Goal: Navigation & Orientation: Find specific page/section

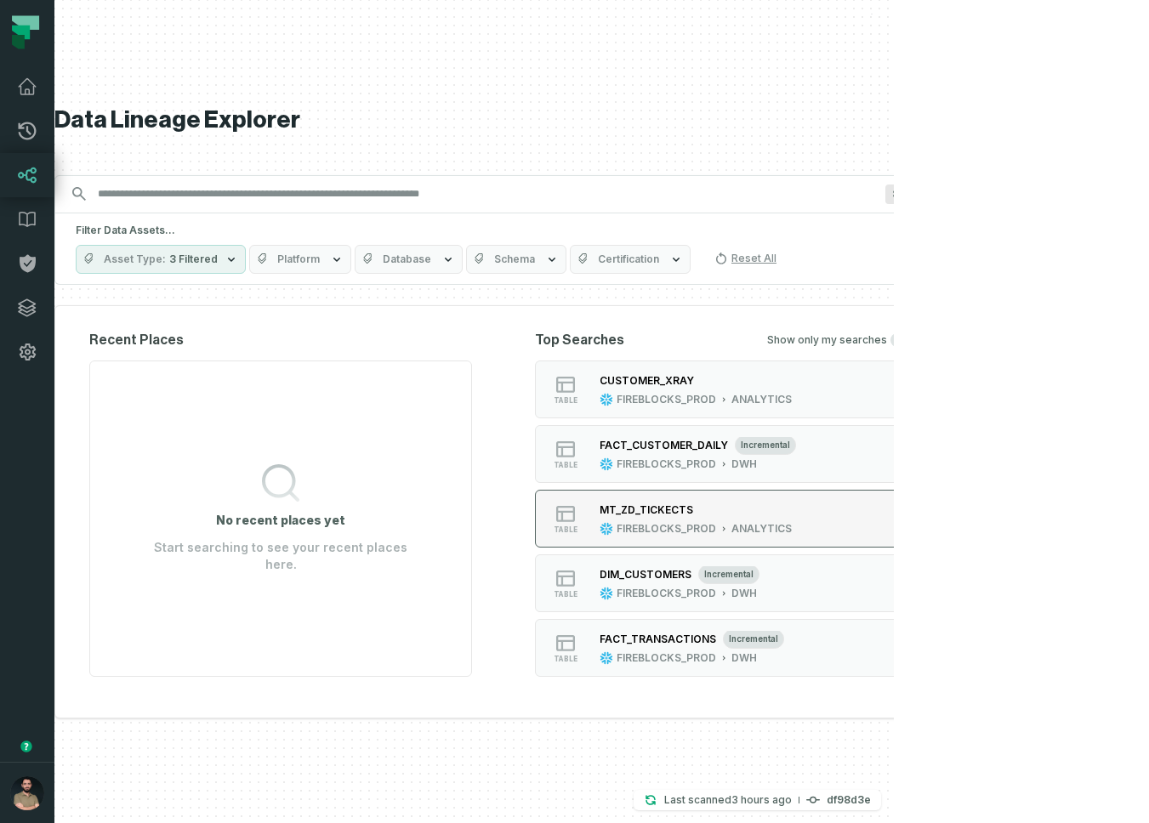
click at [791, 513] on div "MT_ZD_TICKECTS" at bounding box center [695, 510] width 192 height 17
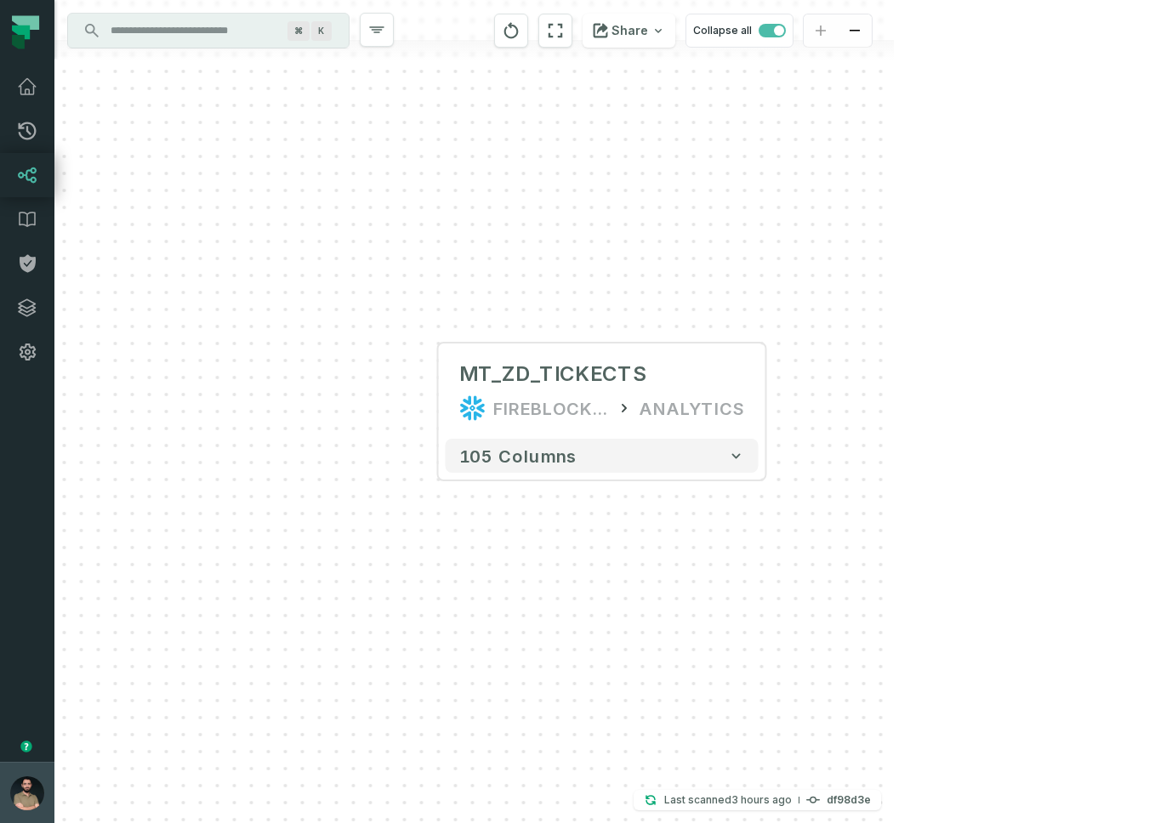
click at [9, 784] on button "Norayr Gevorgyan (Fireblocks) norayr@foundational.io" at bounding box center [27, 792] width 54 height 61
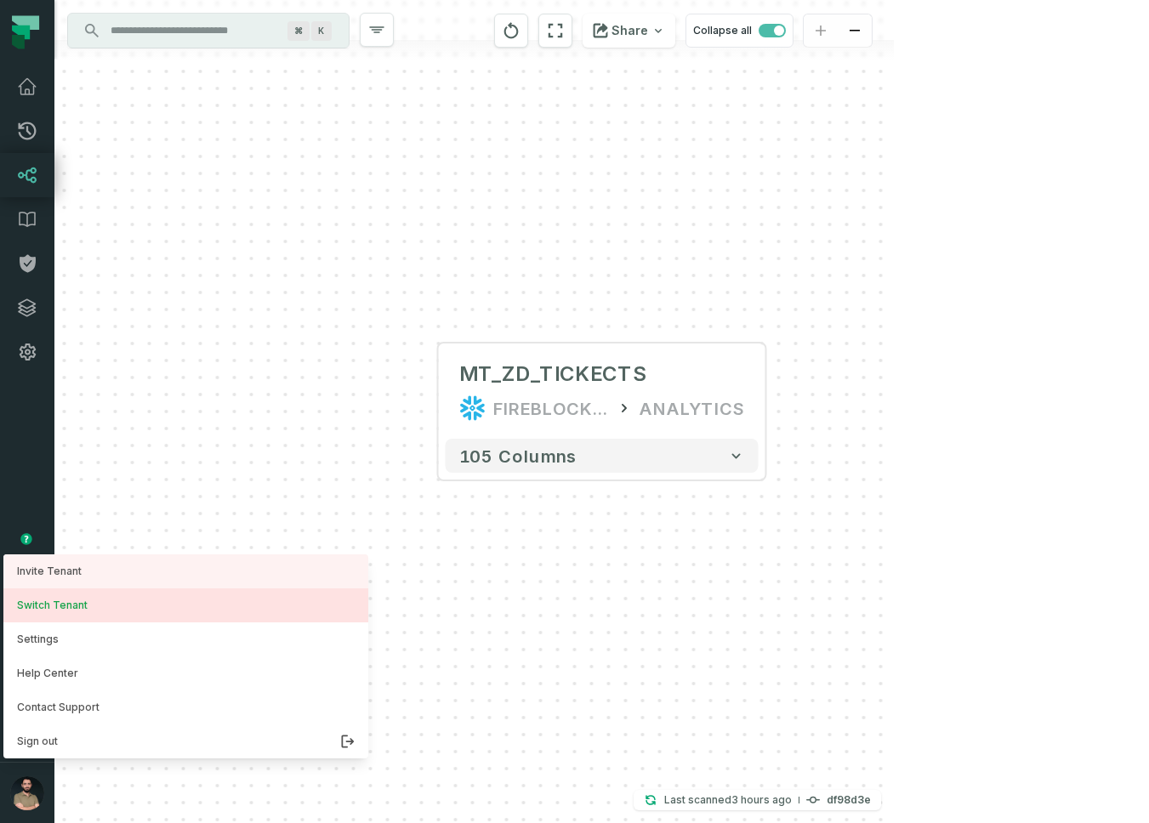
click at [111, 615] on button "Switch Tenant" at bounding box center [185, 605] width 365 height 34
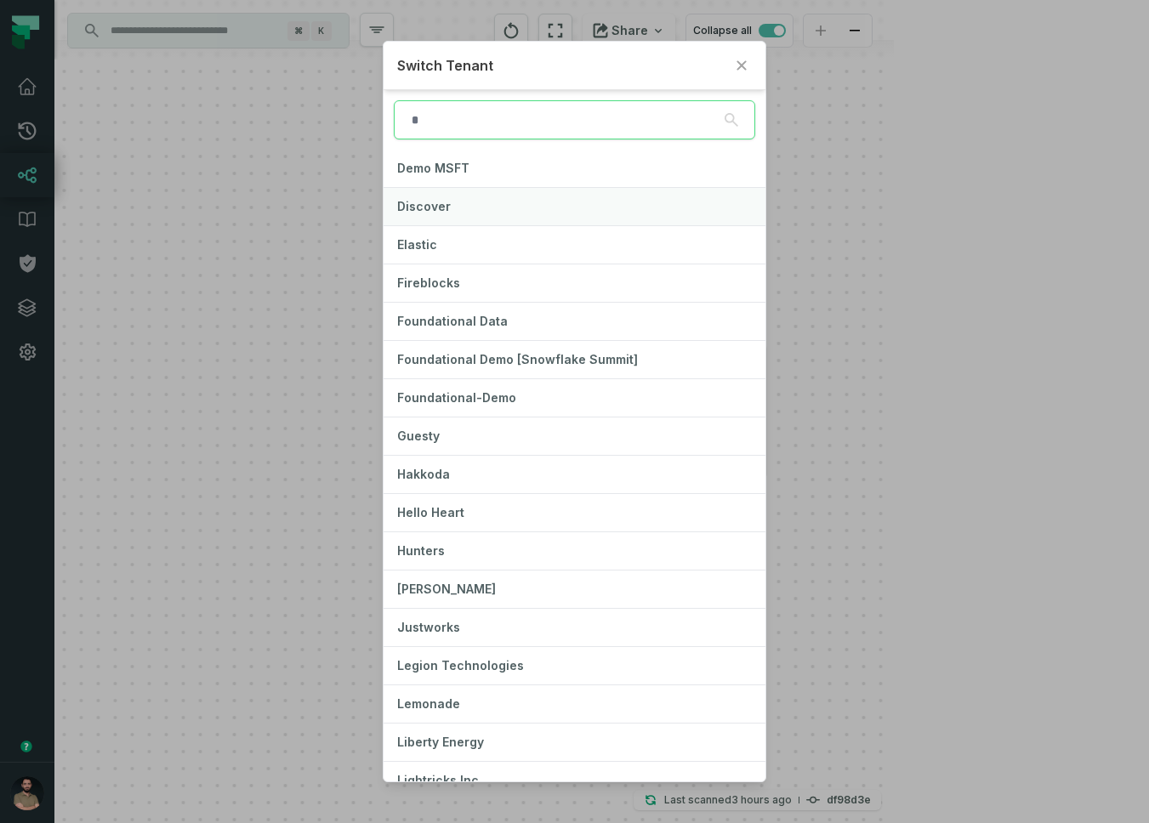
scroll to position [357, 0]
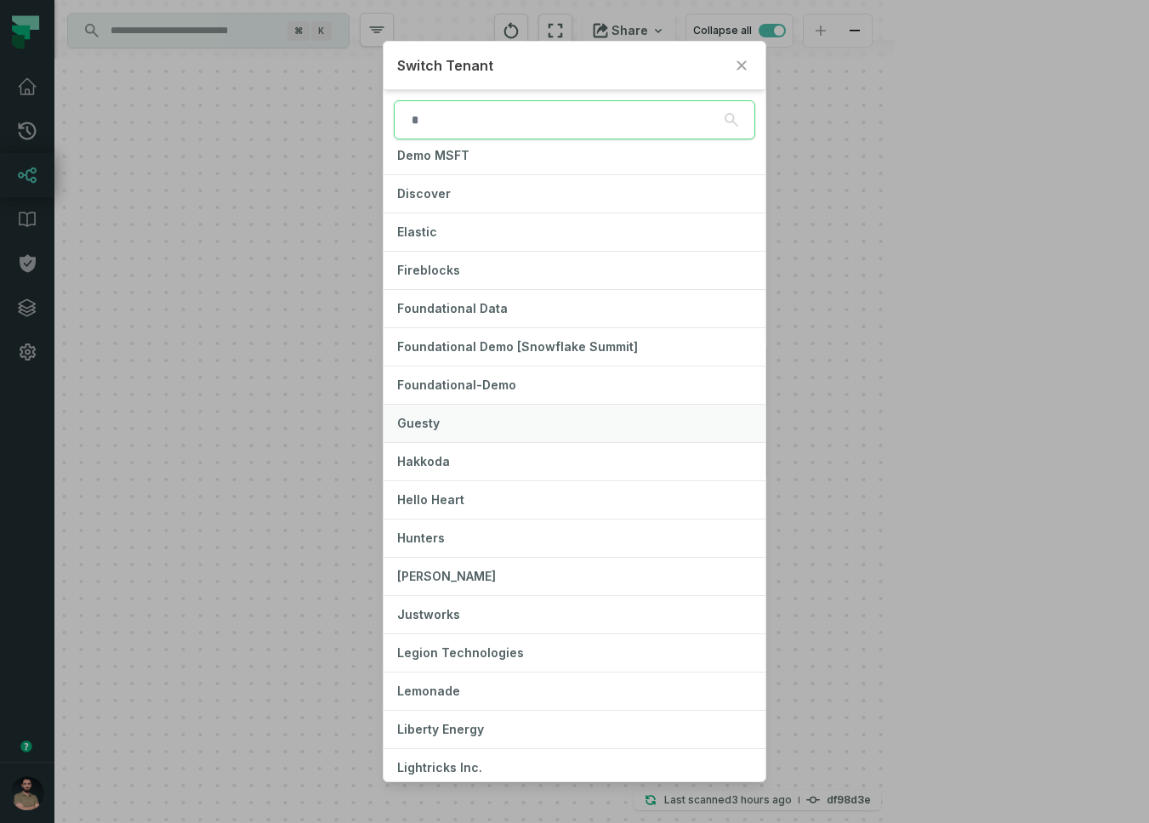
click at [597, 424] on button "Guesty" at bounding box center [573, 423] width 381 height 37
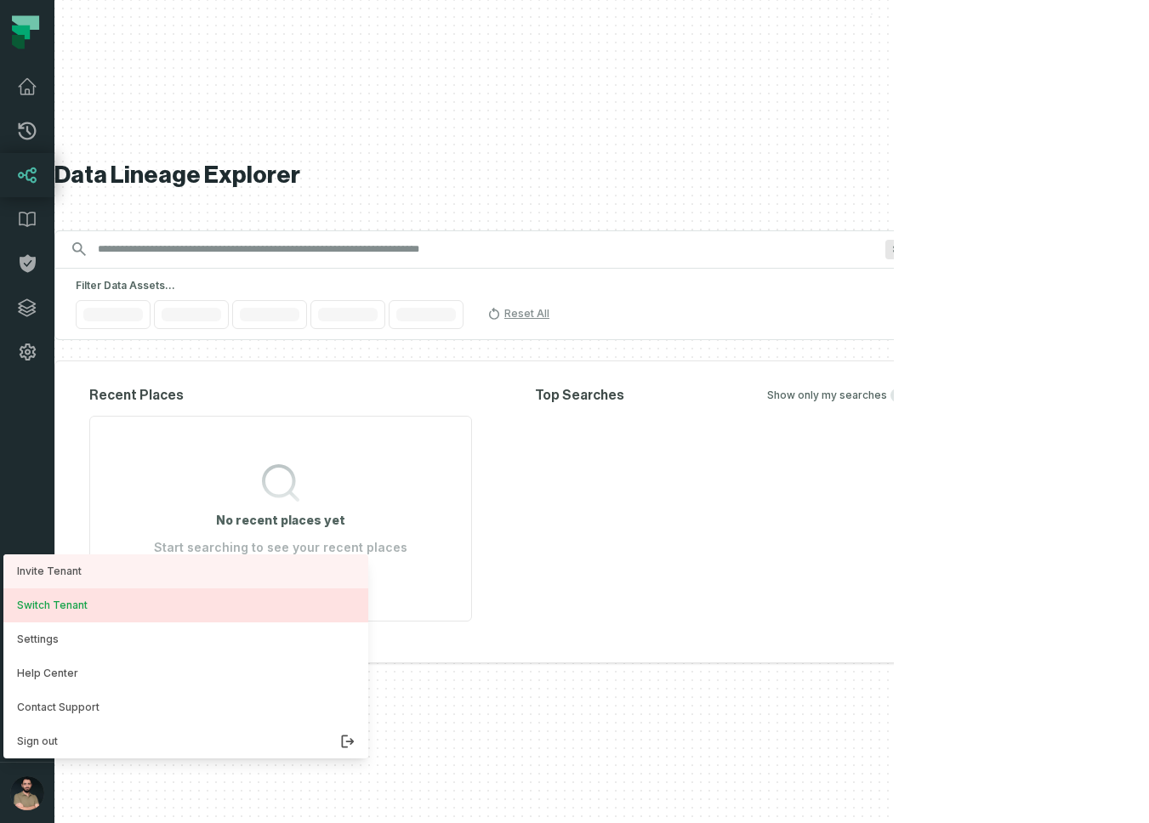
click at [77, 602] on button "Switch Tenant" at bounding box center [185, 605] width 365 height 34
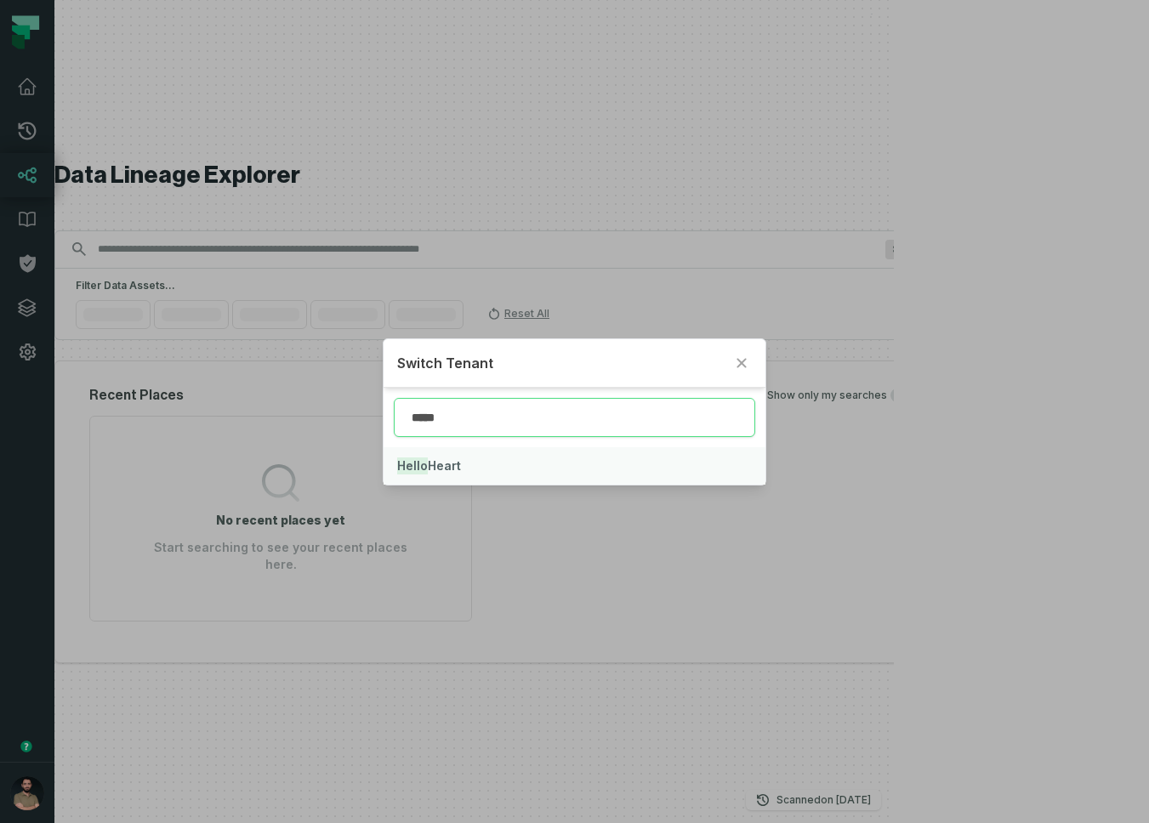
type input "*****"
click at [505, 455] on button "Hello Heart" at bounding box center [573, 465] width 381 height 37
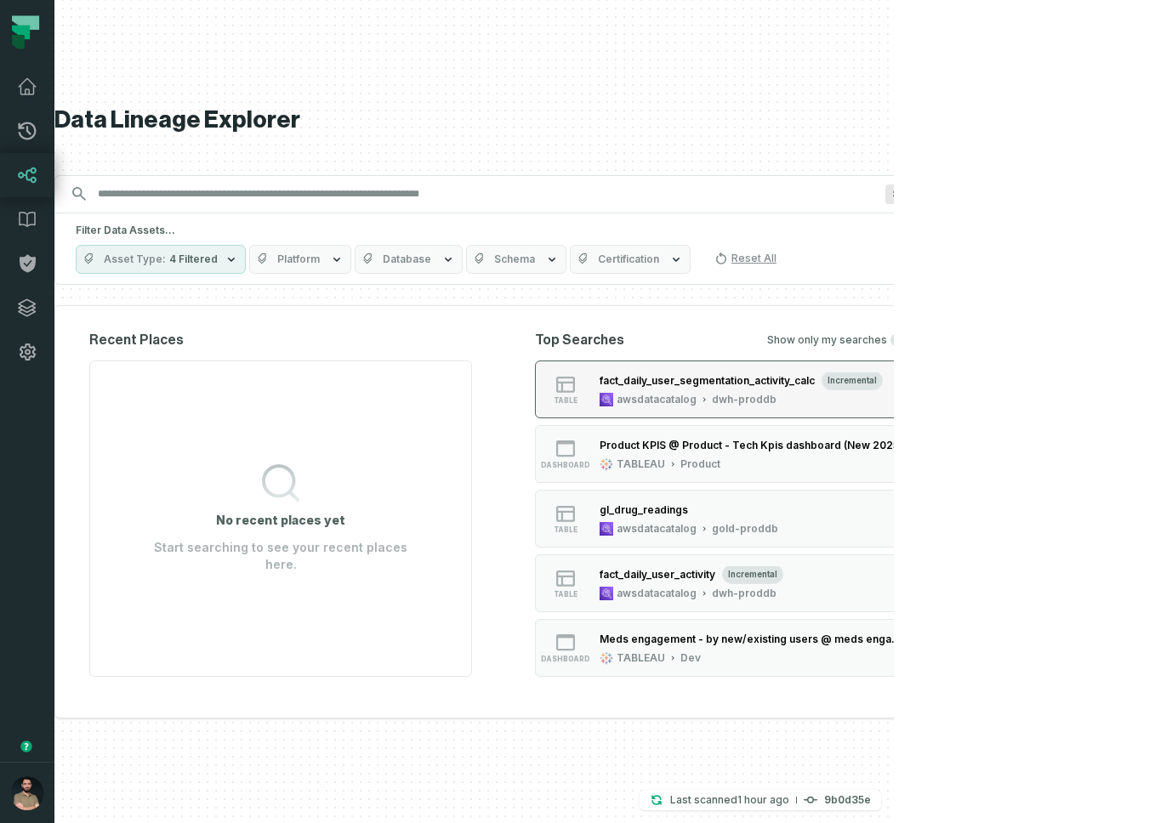
click at [889, 389] on div "fact_daily_user_segmentation_activity_calc incremental awsdatacatalog dwh-proddb" at bounding box center [741, 389] width 297 height 34
click at [815, 474] on button "dashboard Product KPIS @ Product - Tech Kpis dashboard (New 2025) TABLEAU Produ…" at bounding box center [726, 454] width 383 height 58
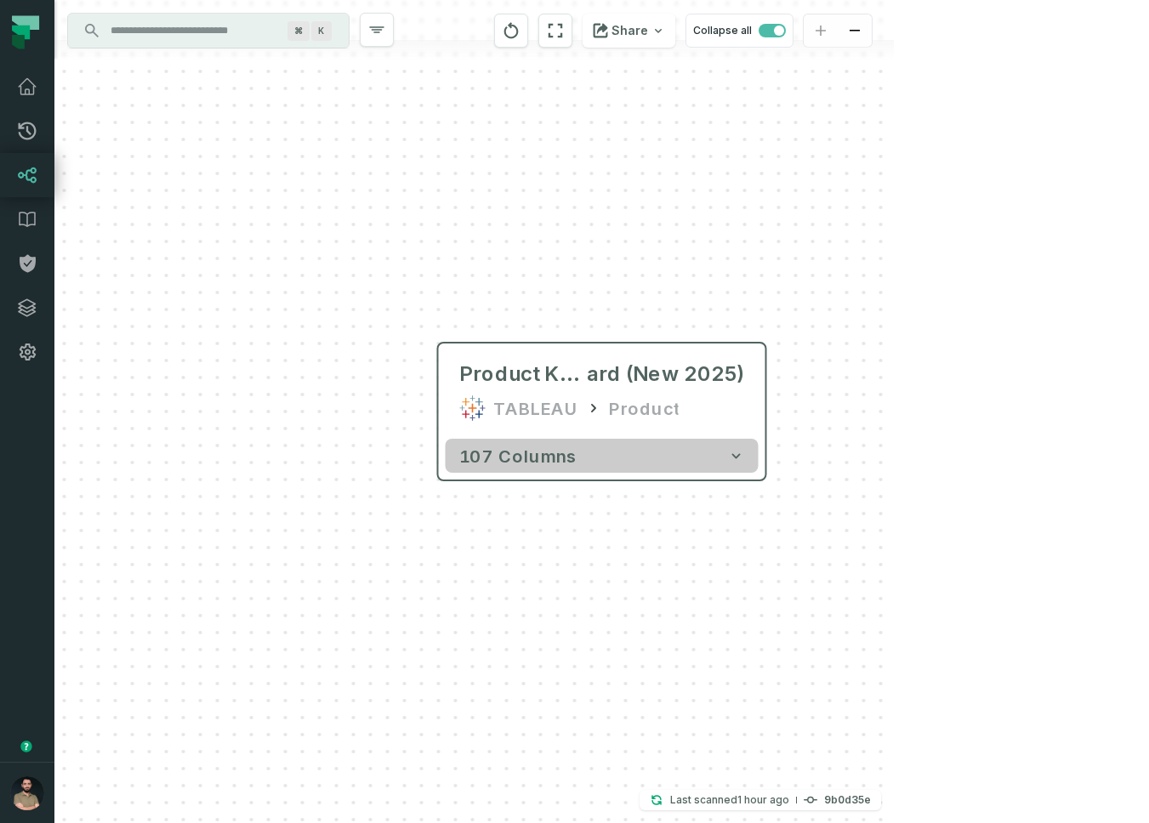
click at [518, 467] on button "107 columns" at bounding box center [601, 456] width 313 height 34
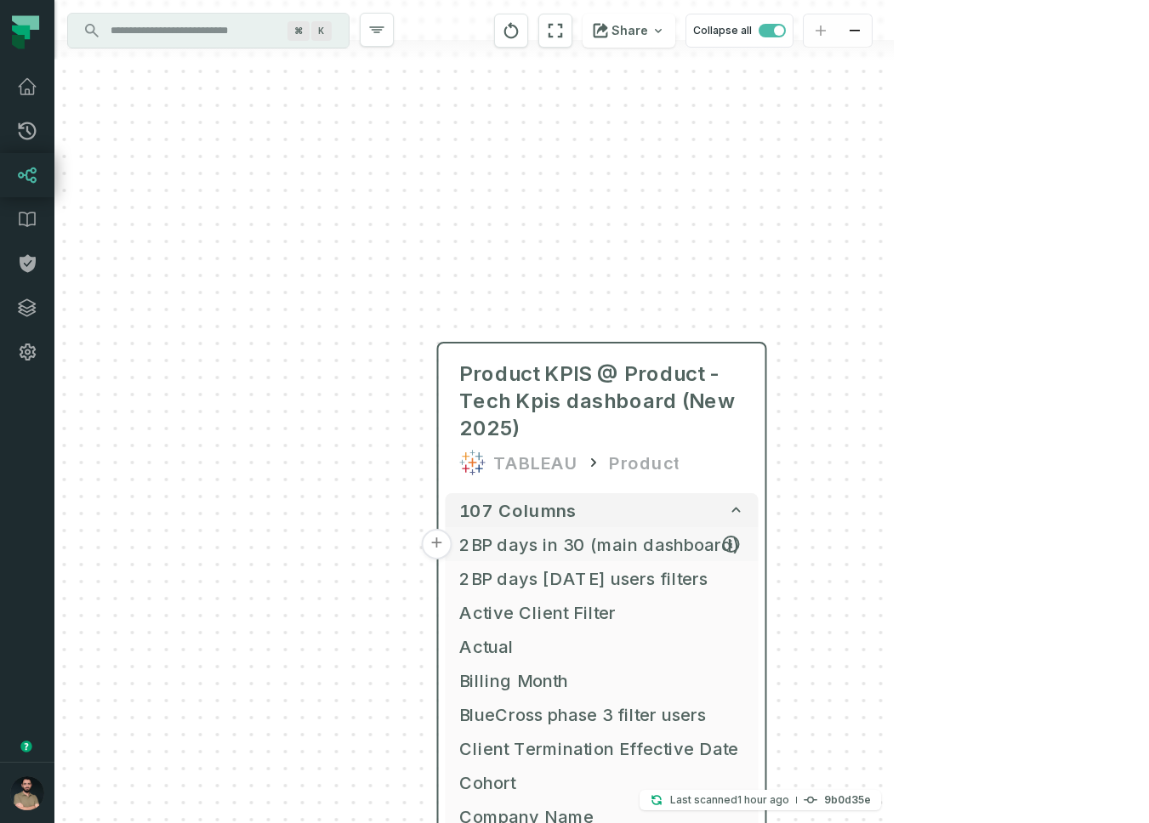
click at [441, 538] on button "+" at bounding box center [437, 544] width 31 height 31
click at [424, 539] on button "+" at bounding box center [436, 544] width 31 height 31
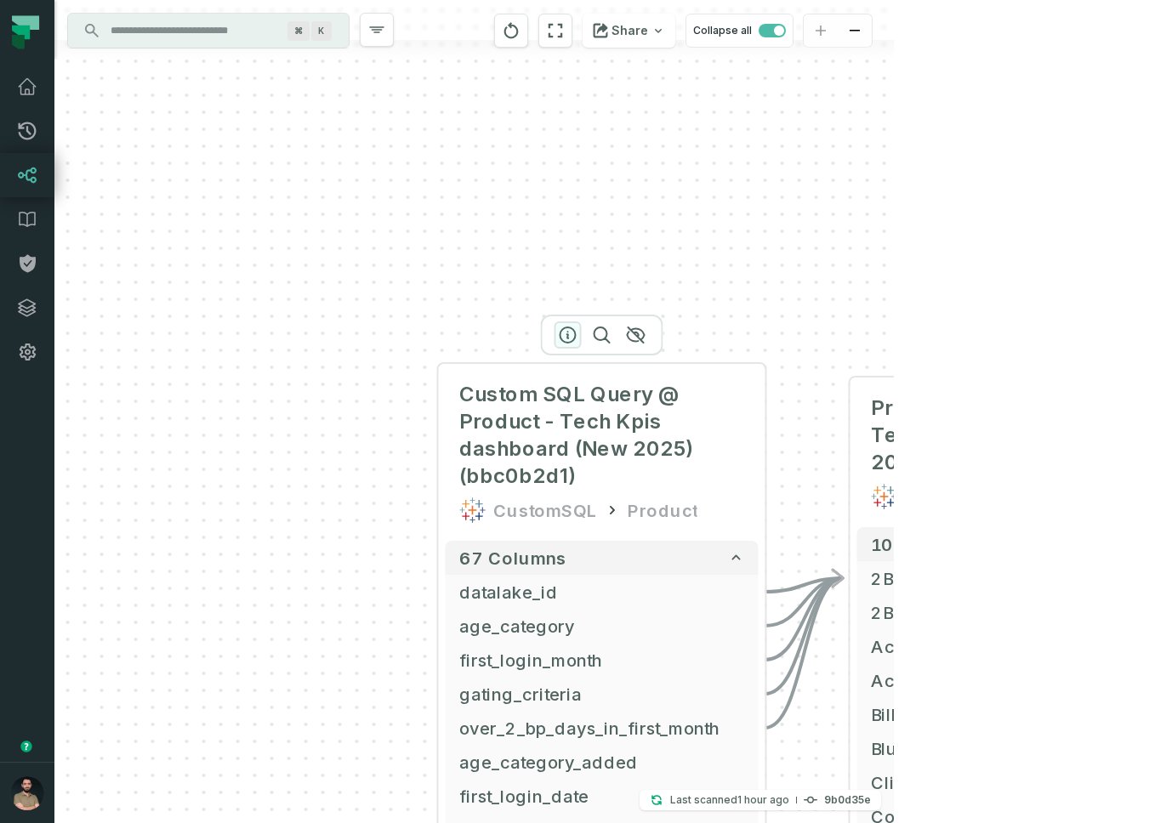
click at [565, 340] on icon "button" at bounding box center [568, 335] width 20 height 20
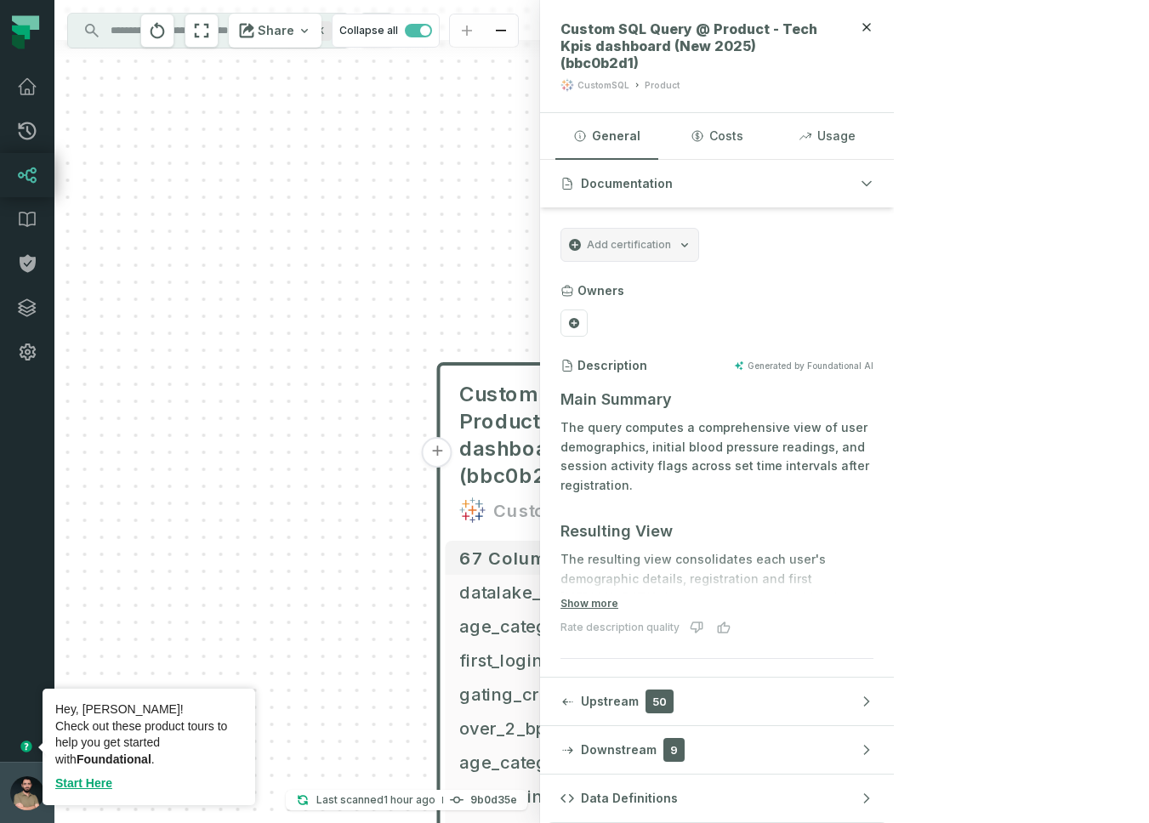
click at [25, 792] on img "button" at bounding box center [27, 793] width 34 height 34
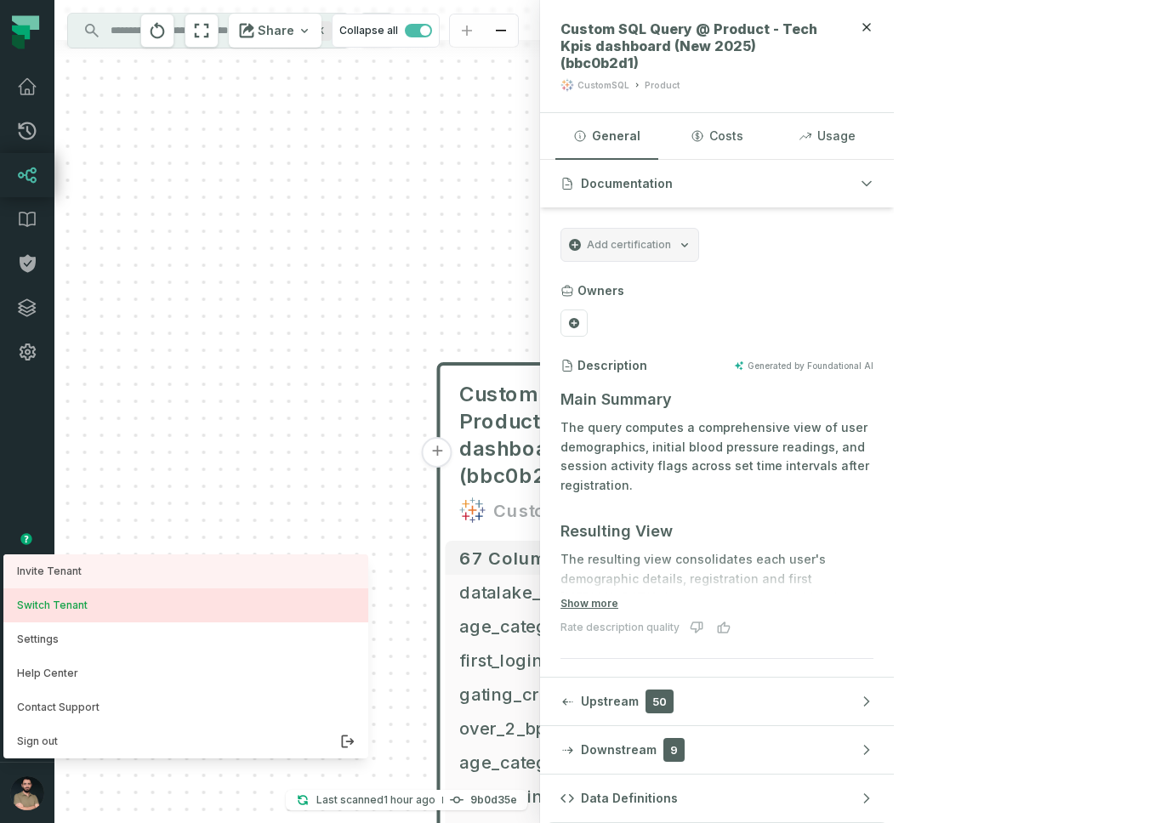
click at [125, 610] on button "Switch Tenant" at bounding box center [185, 605] width 365 height 34
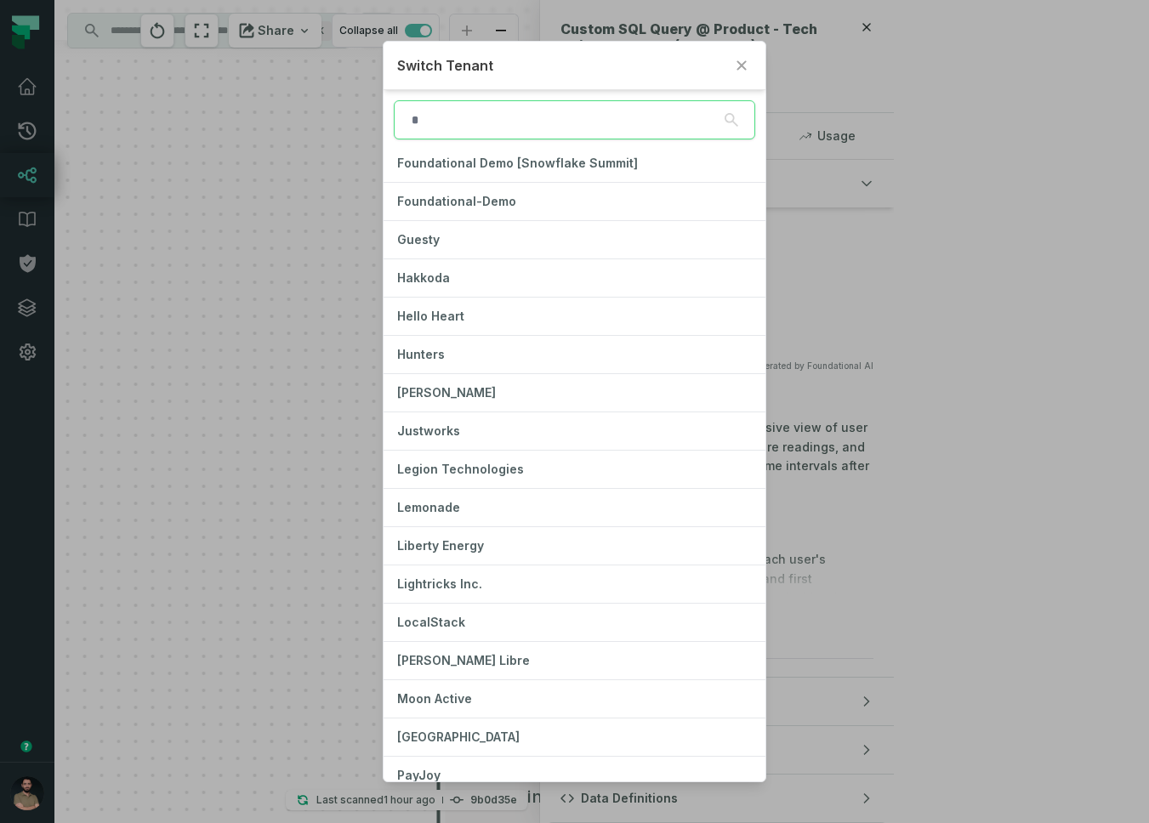
scroll to position [543, 0]
click at [539, 389] on button "[PERSON_NAME]" at bounding box center [573, 390] width 381 height 37
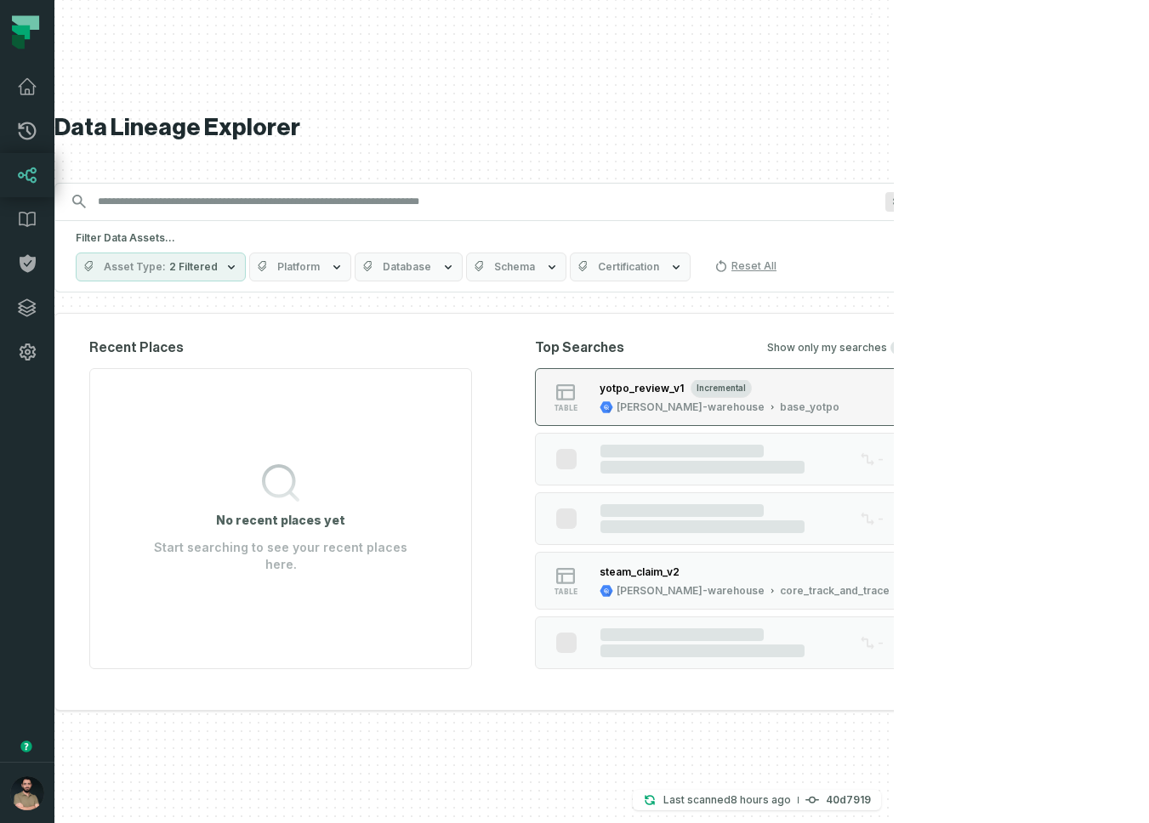
click at [752, 386] on span "incremental" at bounding box center [720, 387] width 61 height 19
click at [839, 394] on div "yotpo_review_v1 incremental" at bounding box center [719, 388] width 240 height 17
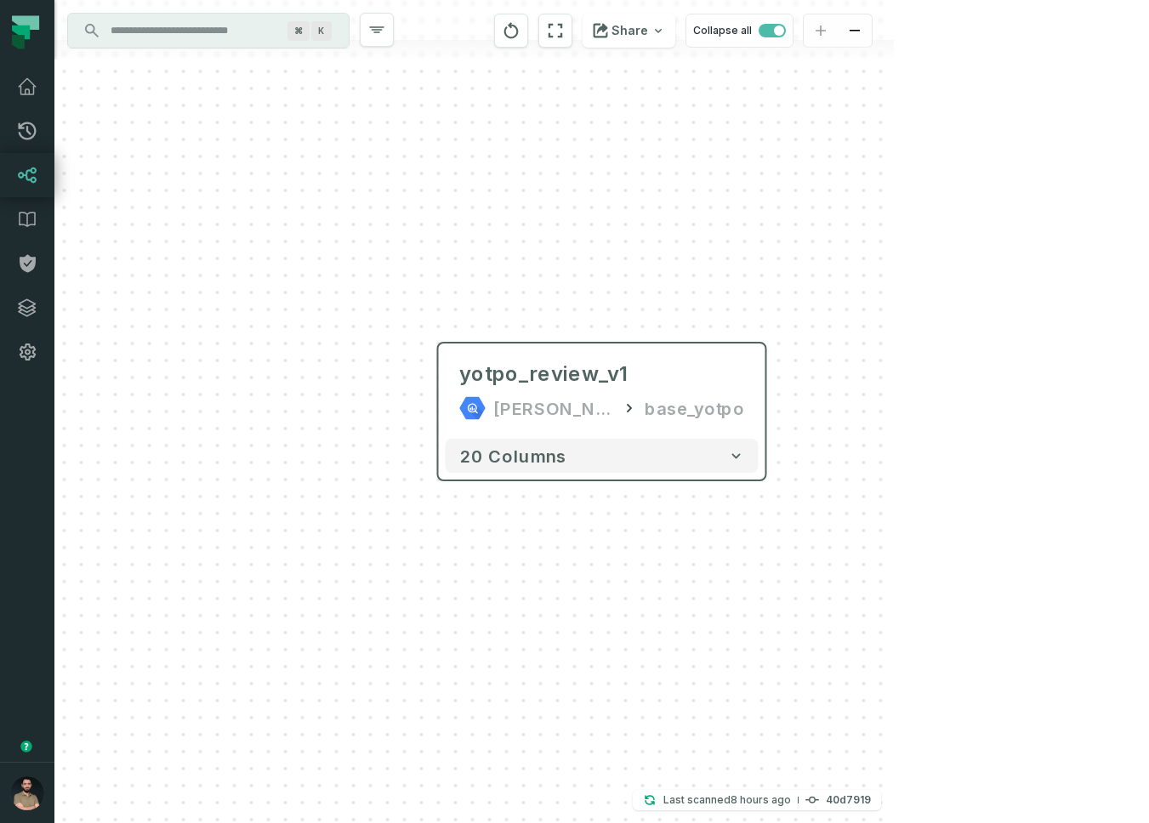
click at [559, 476] on div "20 columns" at bounding box center [602, 456] width 326 height 48
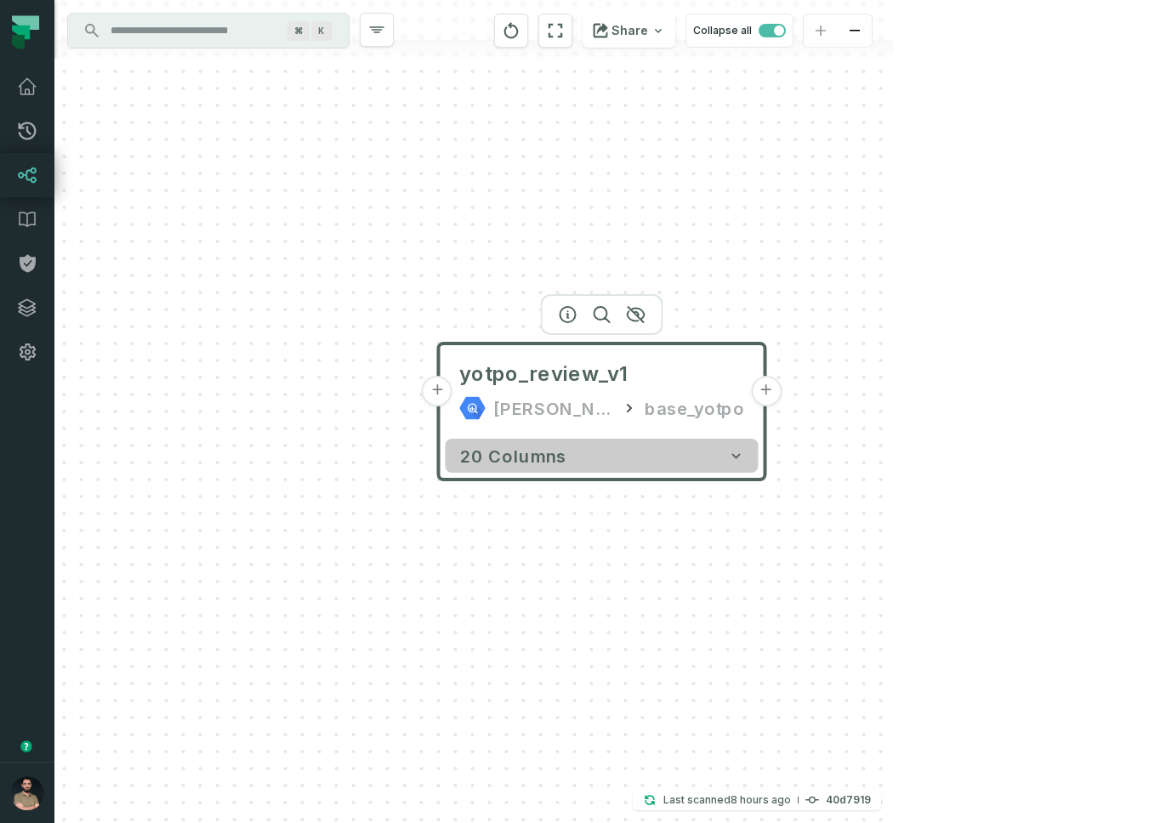
click at [576, 462] on button "20 columns" at bounding box center [601, 456] width 313 height 34
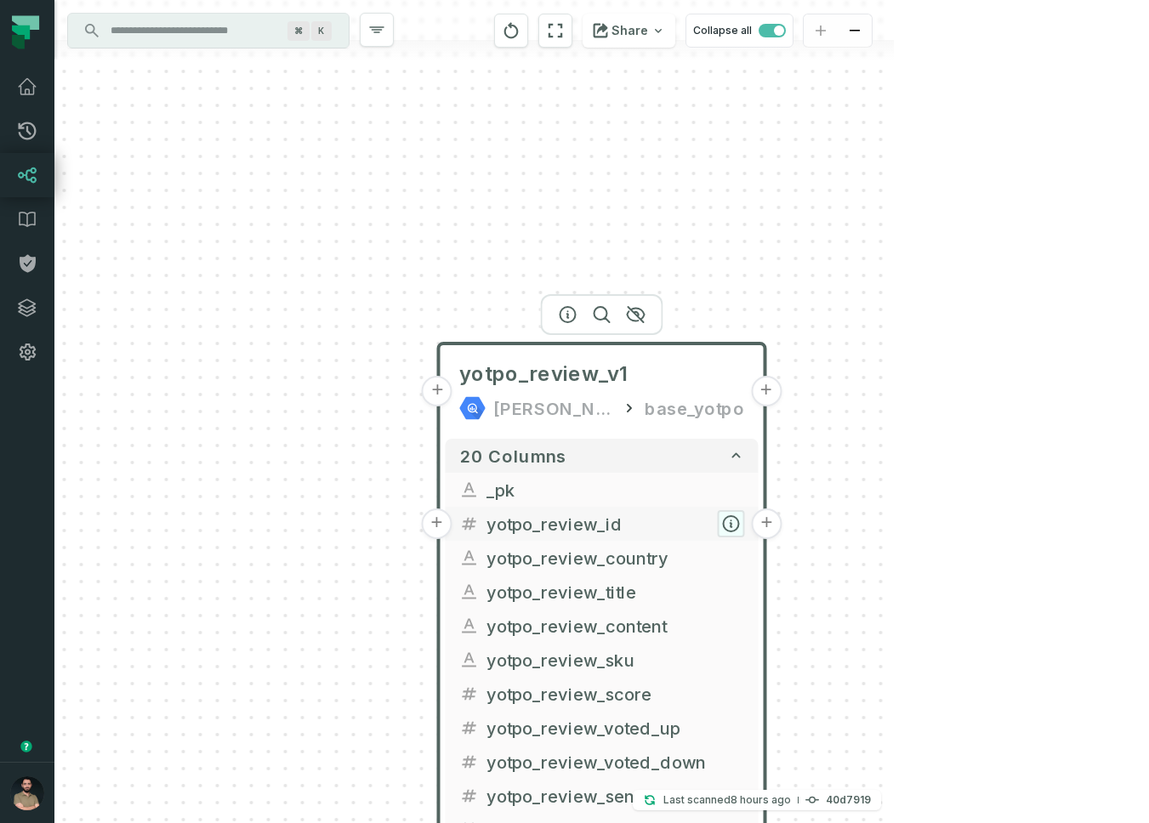
click at [723, 517] on icon "button" at bounding box center [731, 523] width 20 height 20
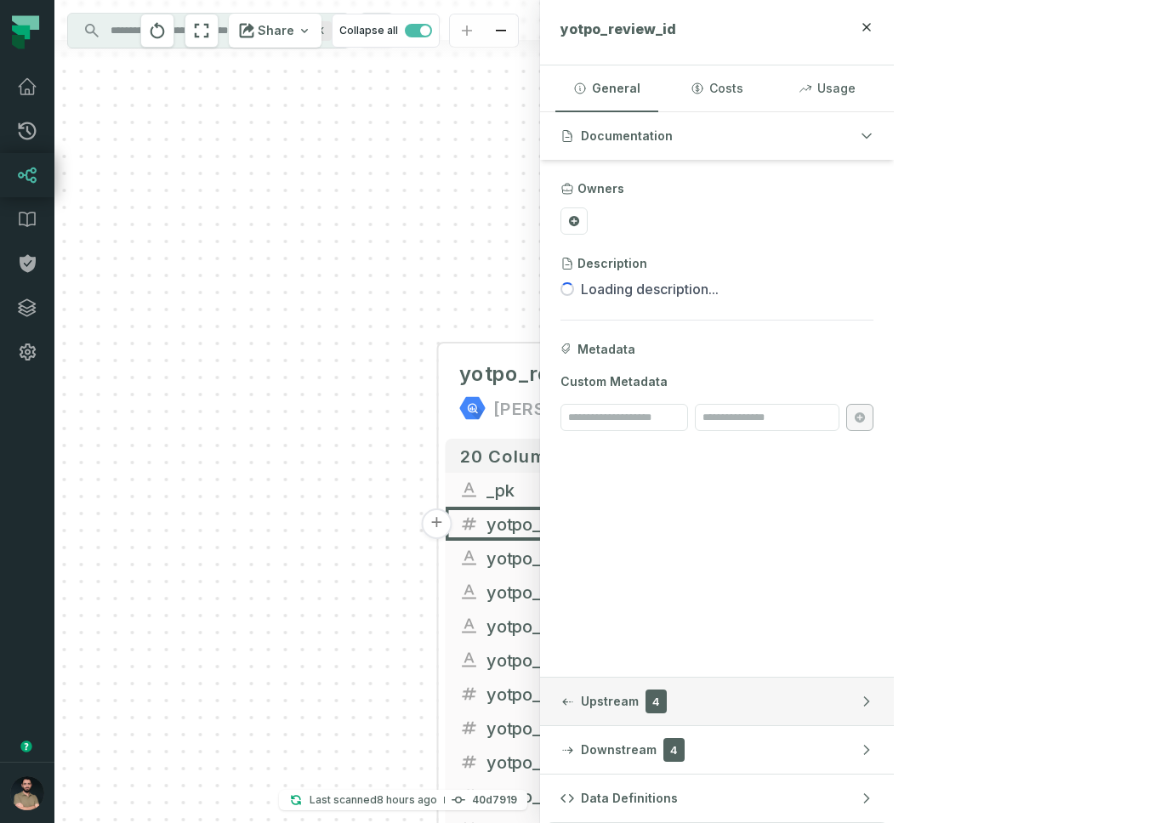
click at [859, 686] on button "Upstream 4" at bounding box center [717, 702] width 354 height 48
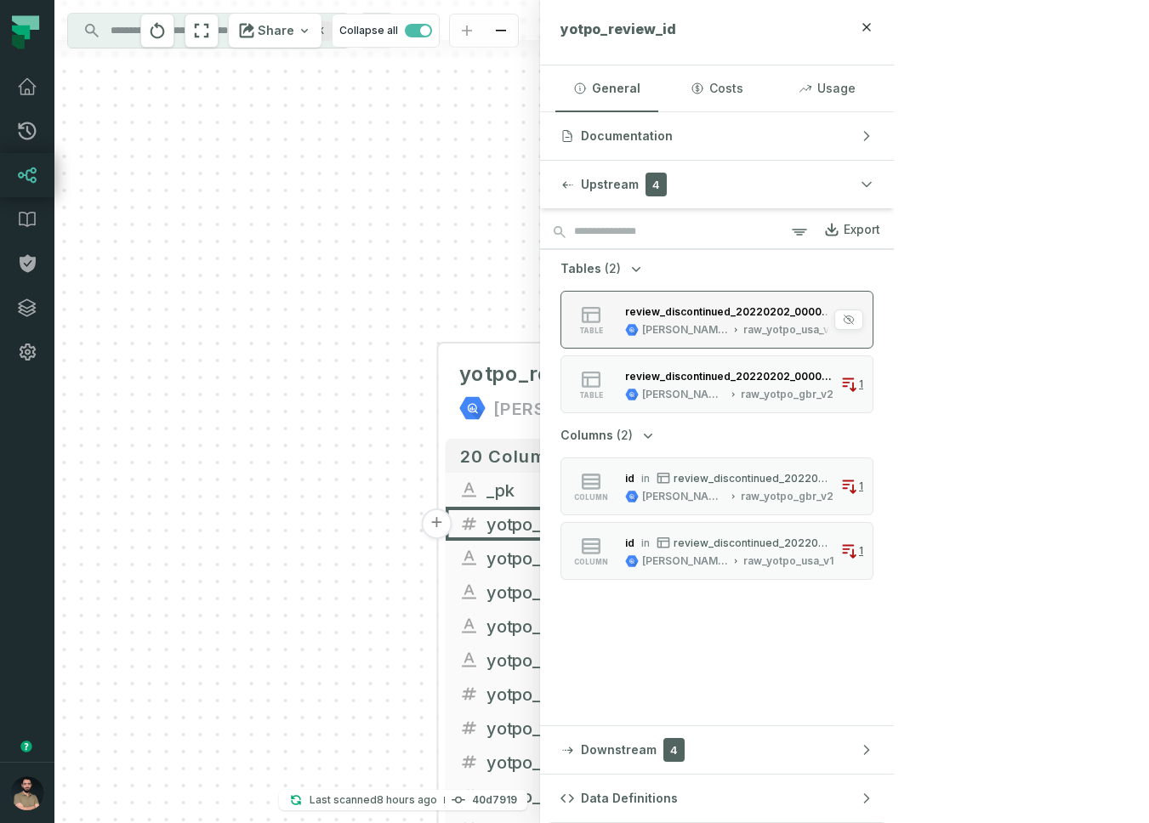
click at [873, 299] on button "table review_discontinued_20220202_000000 [PERSON_NAME]-warehouse raw_yotpo_usa…" at bounding box center [716, 320] width 313 height 58
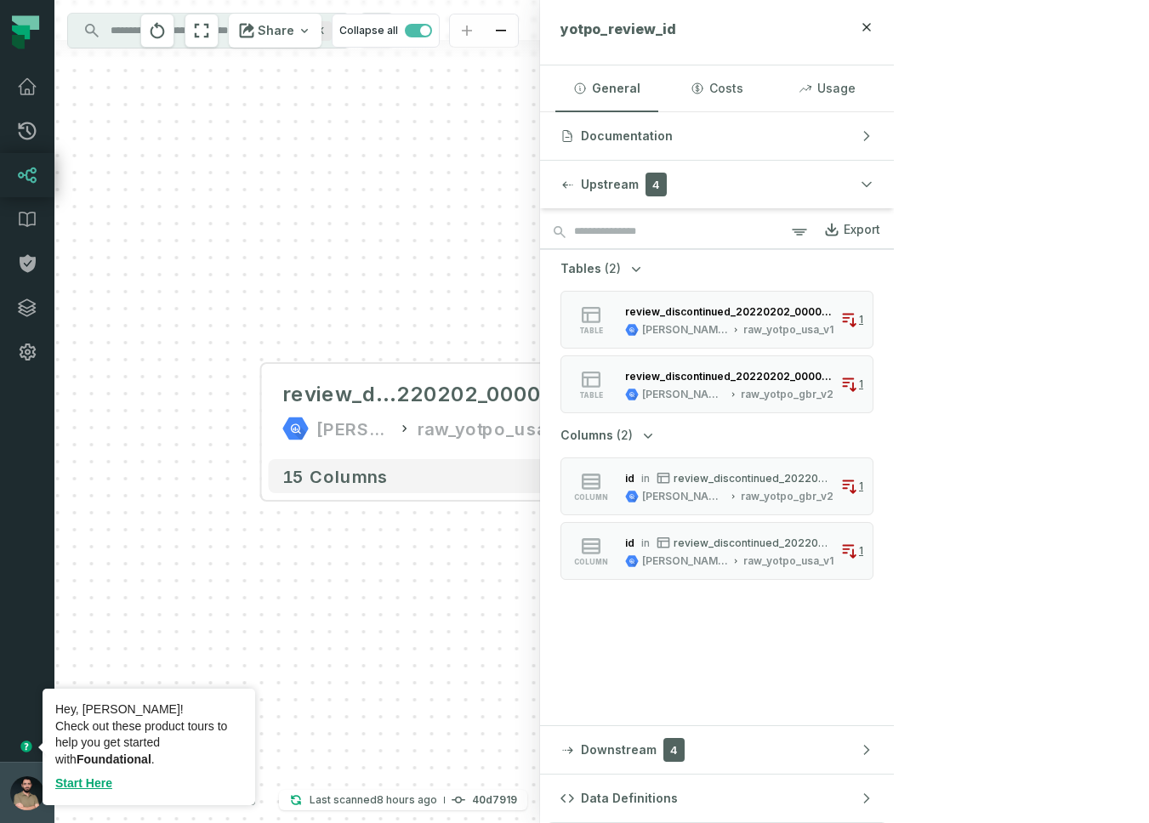
click at [30, 777] on img "button" at bounding box center [27, 793] width 34 height 34
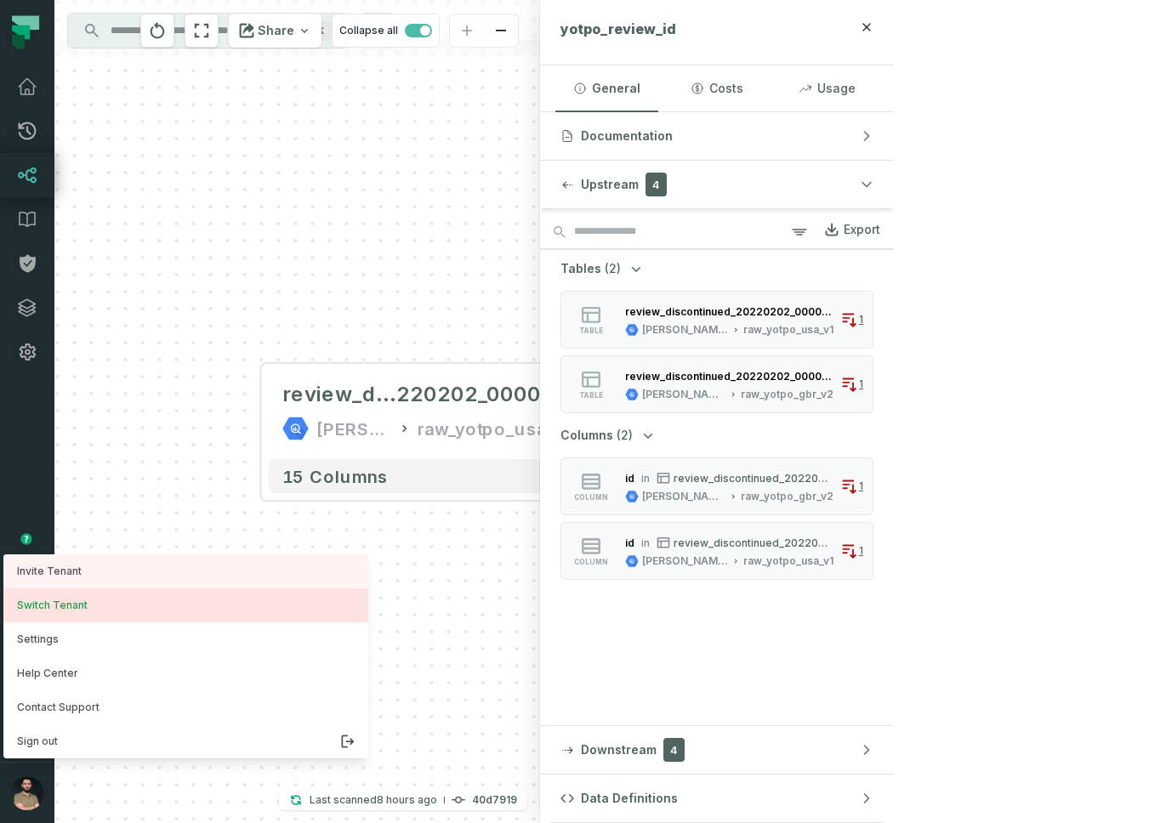
click at [75, 606] on button "Switch Tenant" at bounding box center [185, 605] width 365 height 34
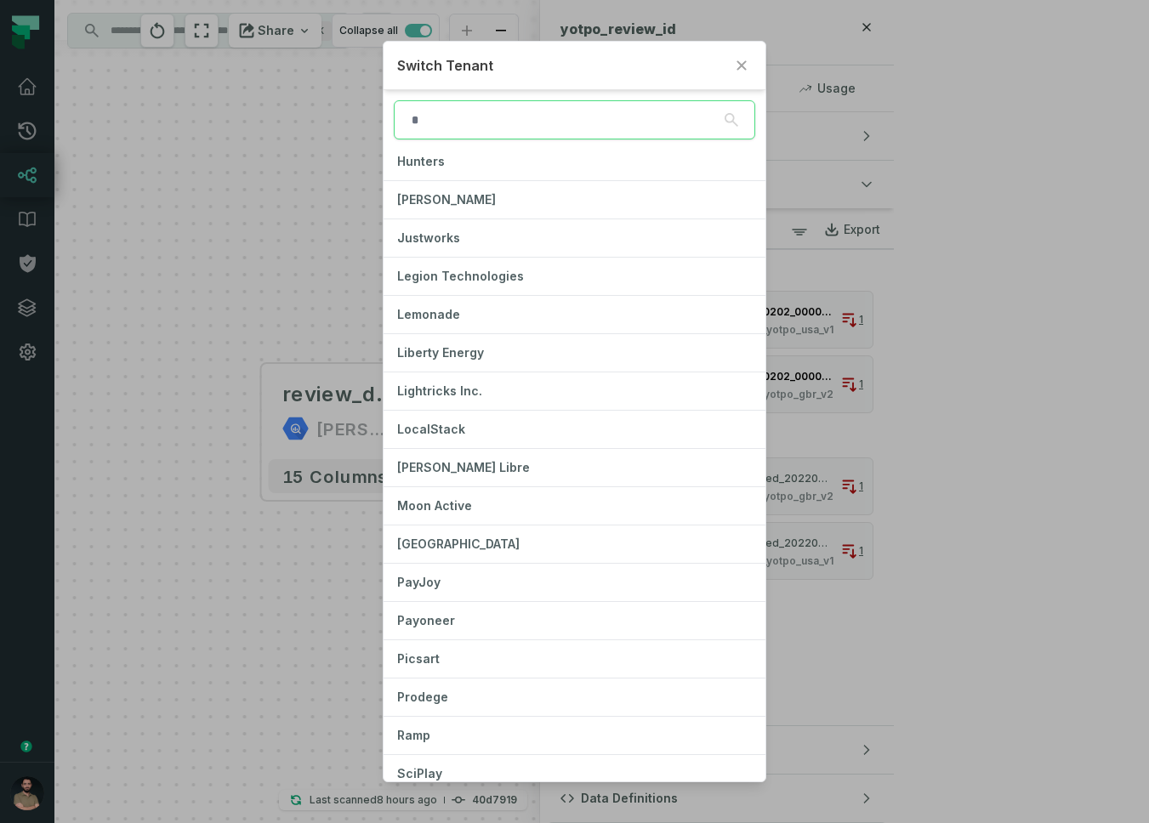
scroll to position [739, 0]
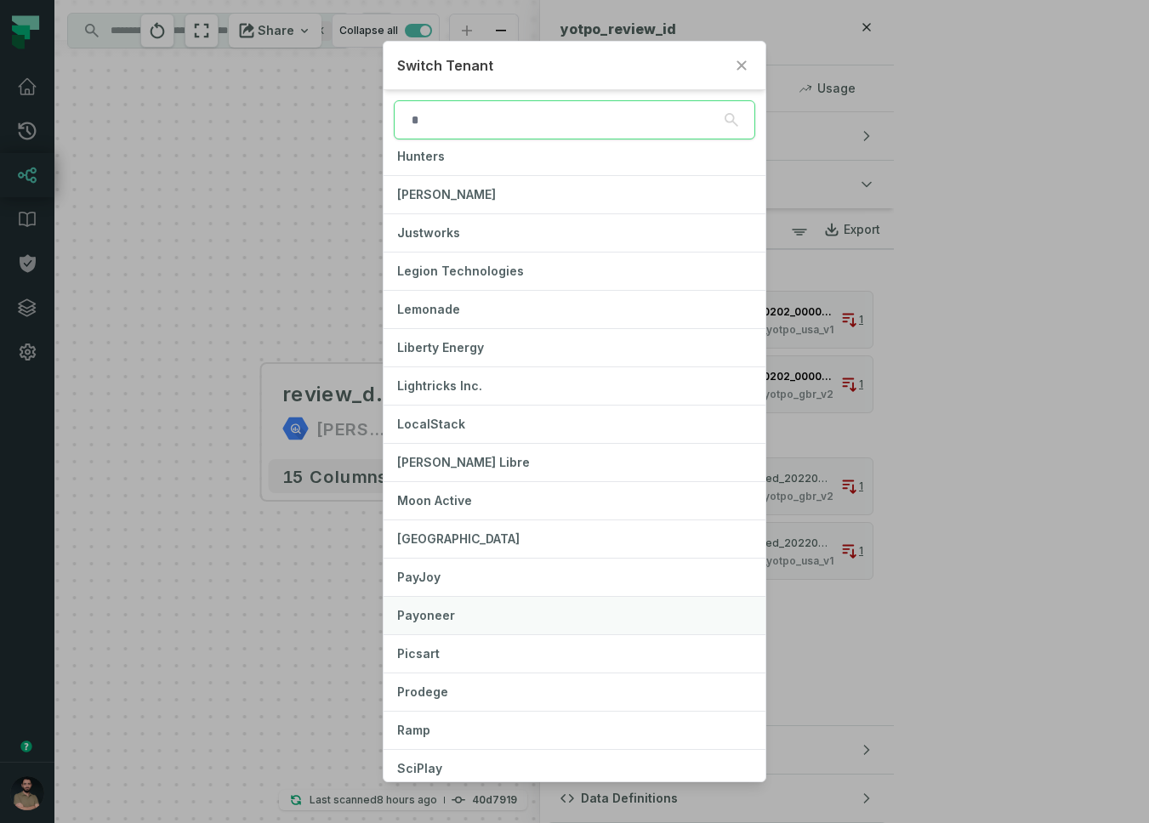
click at [497, 615] on button "Payoneer" at bounding box center [573, 615] width 381 height 37
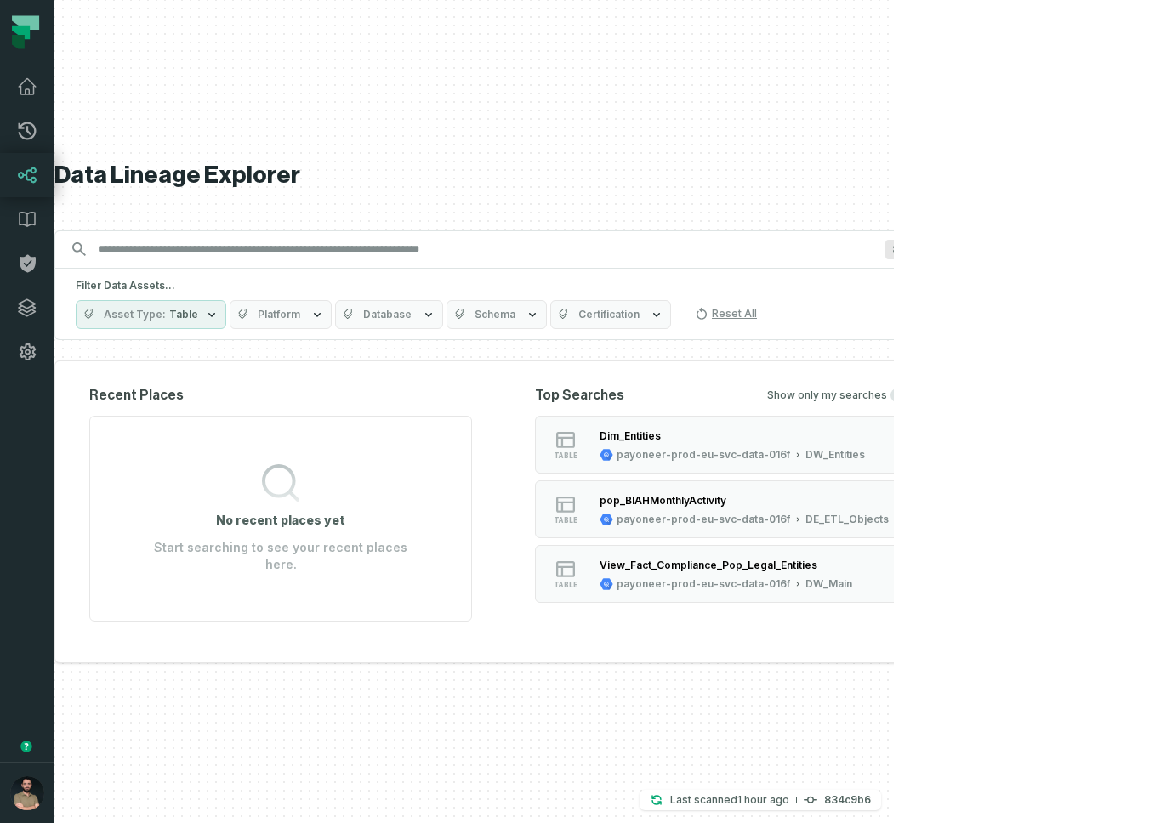
click at [831, 484] on ul "table Dim_Entities payoneer-prod-eu-svc-data-016f DW_Entities table pop_BIAHMon…" at bounding box center [726, 509] width 383 height 187
click at [845, 445] on div "Dim_Entities" at bounding box center [731, 436] width 265 height 17
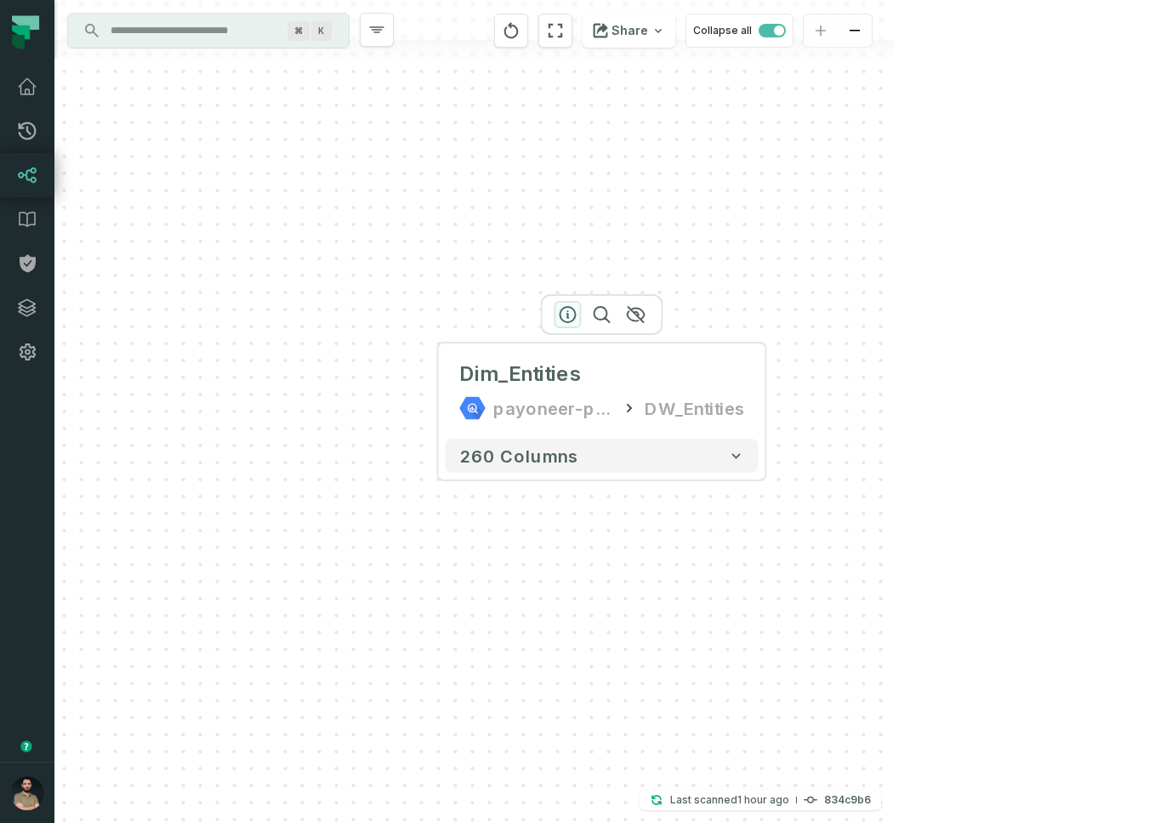
click at [558, 313] on icon "button" at bounding box center [568, 314] width 20 height 20
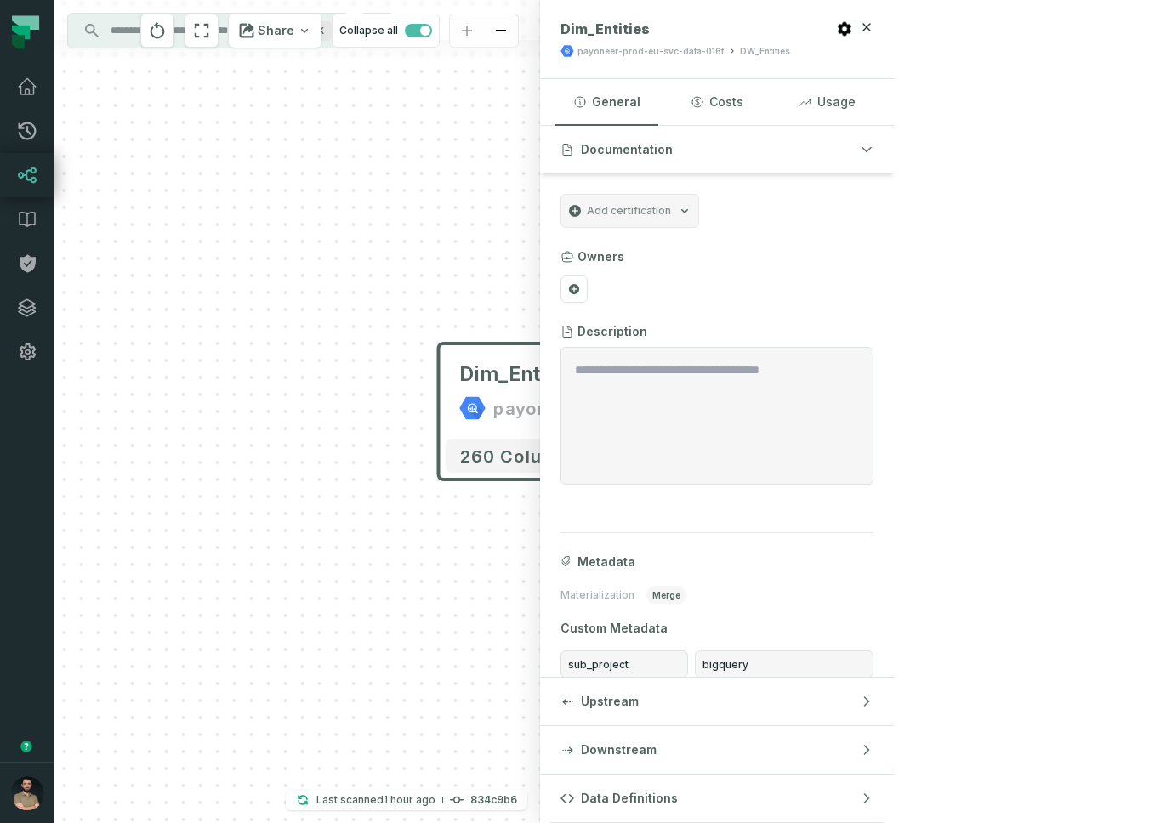
click at [769, 387] on button "+" at bounding box center [766, 391] width 31 height 31
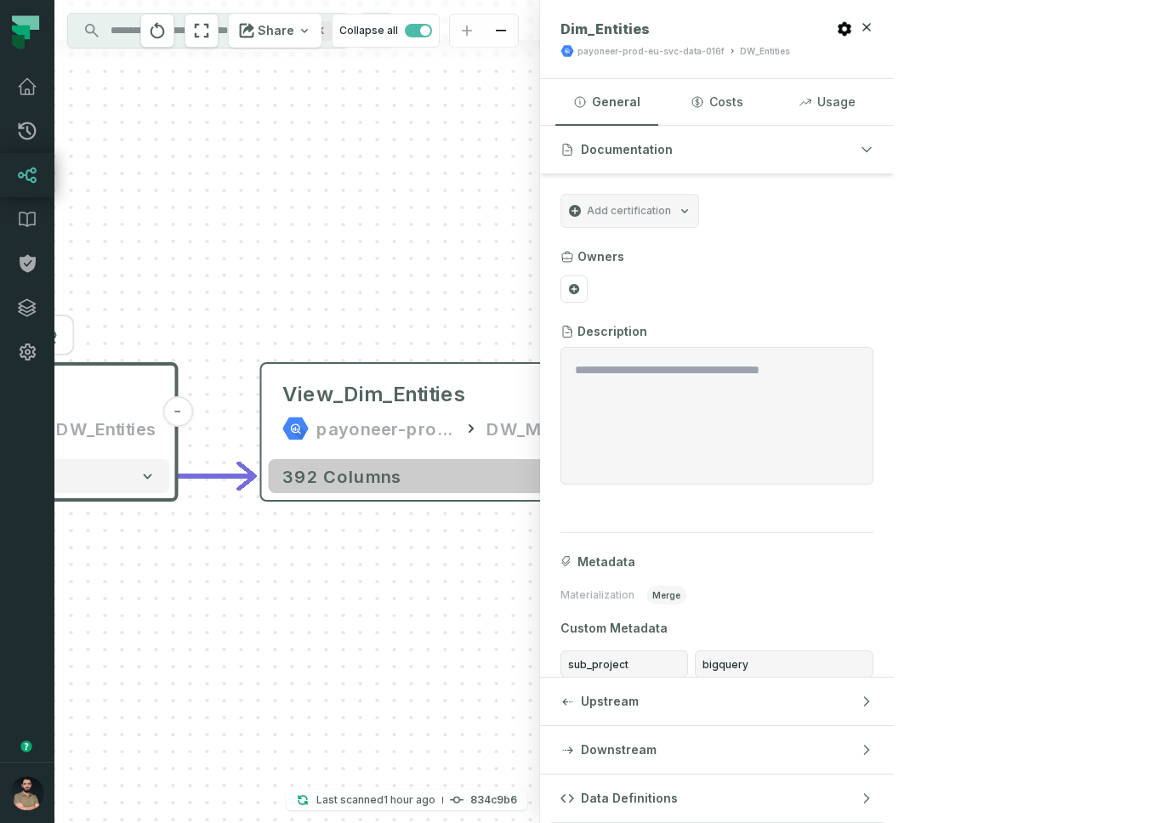
click at [502, 481] on button "392 columns" at bounding box center [425, 476] width 313 height 34
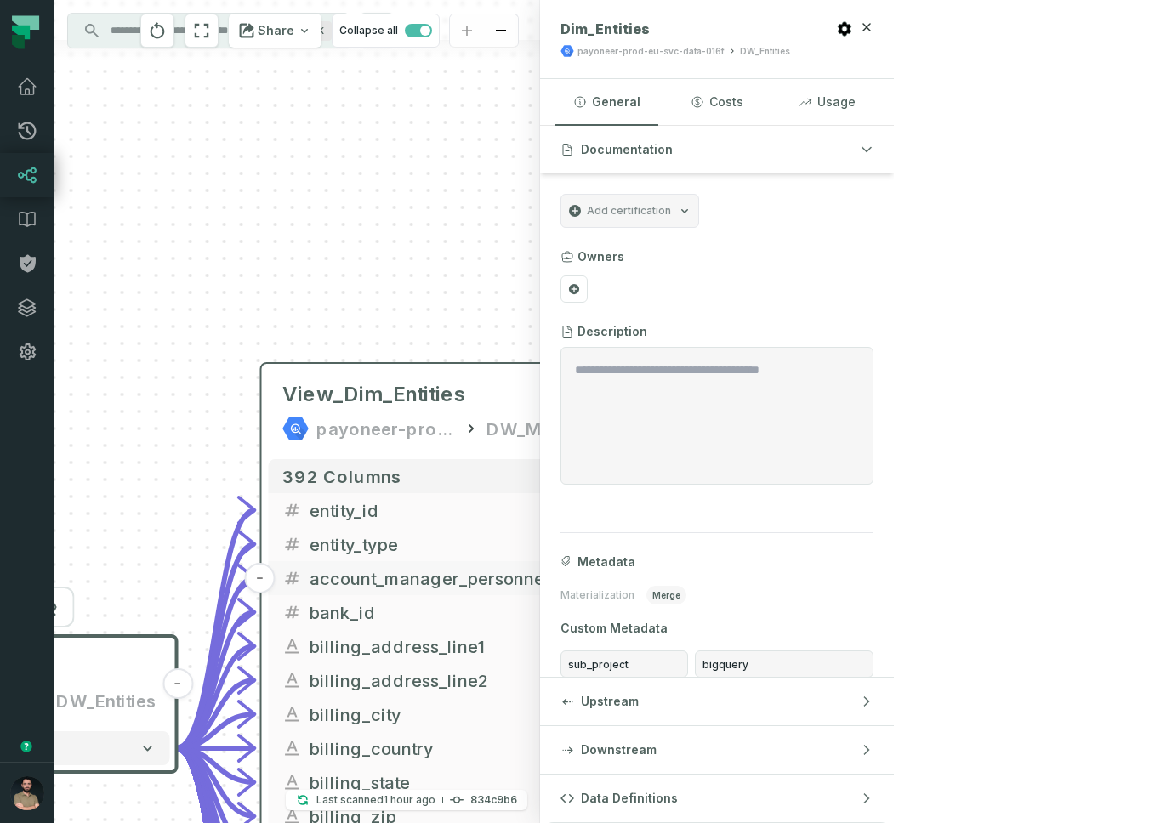
click at [436, 593] on button "account_manager_personnel_id" at bounding box center [425, 578] width 313 height 34
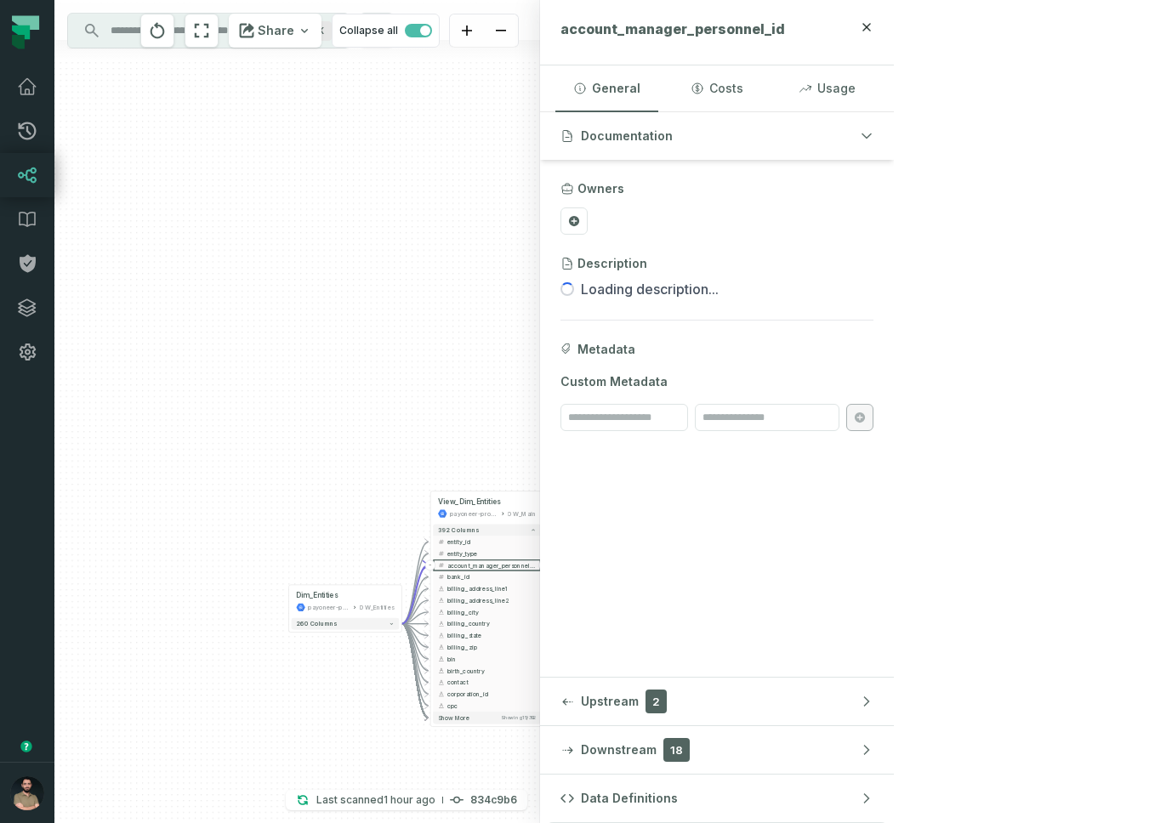
drag, startPoint x: 556, startPoint y: 465, endPoint x: 557, endPoint y: 377, distance: 87.6
click at [540, 377] on div "- View_Dim_Entities payoneer-prod-eu-svc-data-016f DW_Main + 392 columns - enti…" at bounding box center [296, 411] width 485 height 823
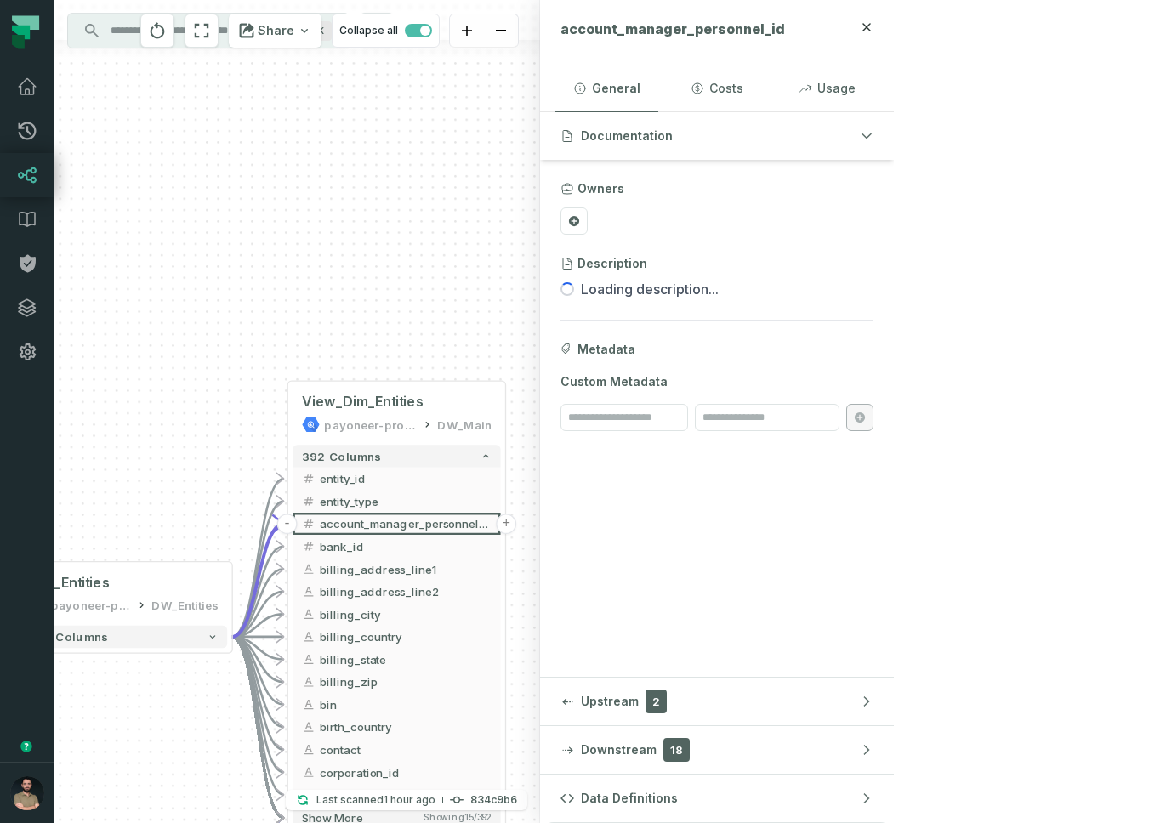
click at [540, 355] on div "- View_Dim_Entities payoneer-prod-eu-svc-data-016f DW_Main + 392 columns - enti…" at bounding box center [296, 411] width 485 height 823
